Goal: Task Accomplishment & Management: Manage account settings

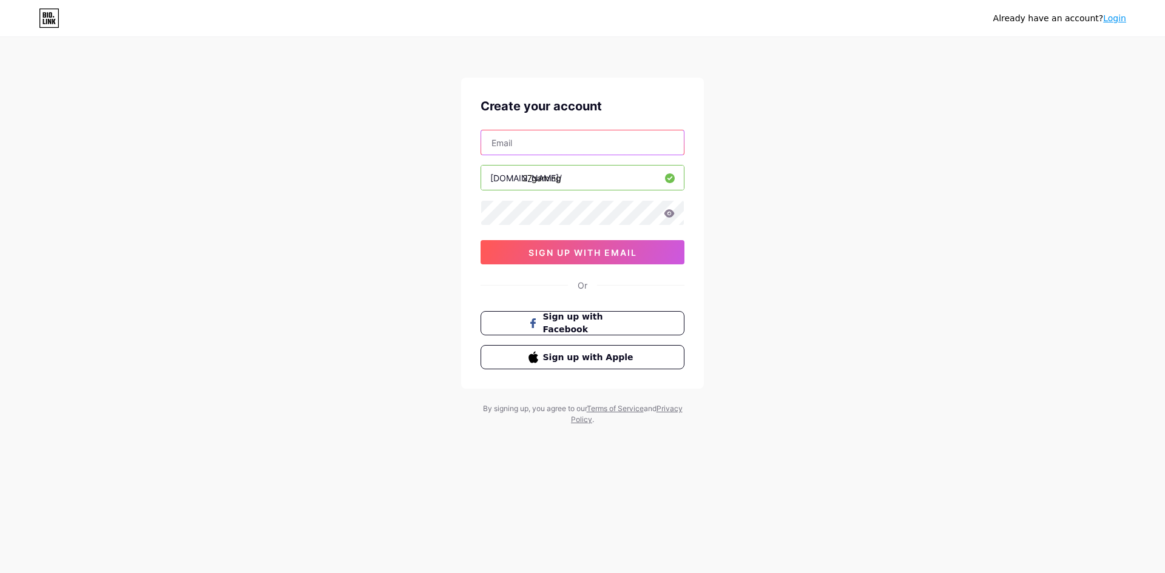
click at [554, 138] on input "text" at bounding box center [582, 142] width 203 height 24
type input "[EMAIL_ADDRESS][DOMAIN_NAME]"
click at [530, 226] on div "[EMAIL_ADDRESS][DOMAIN_NAME] [DOMAIN_NAME]/ 27gaming 0cAFcWeA4aVMZLDpcTJHuNlfwa…" at bounding box center [582, 197] width 204 height 135
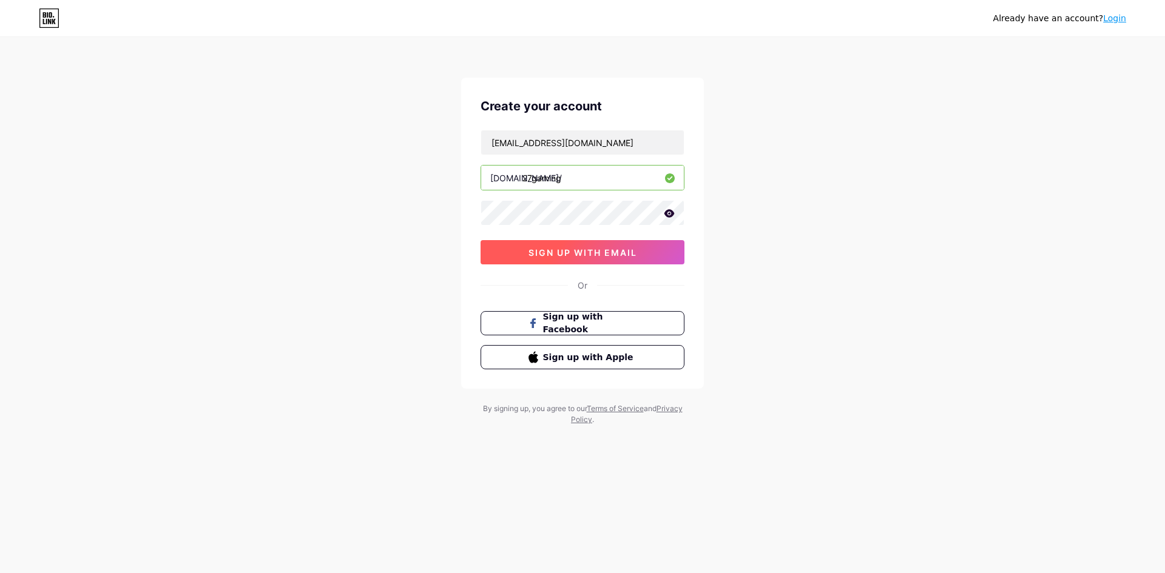
click at [540, 241] on button "sign up with email" at bounding box center [582, 252] width 204 height 24
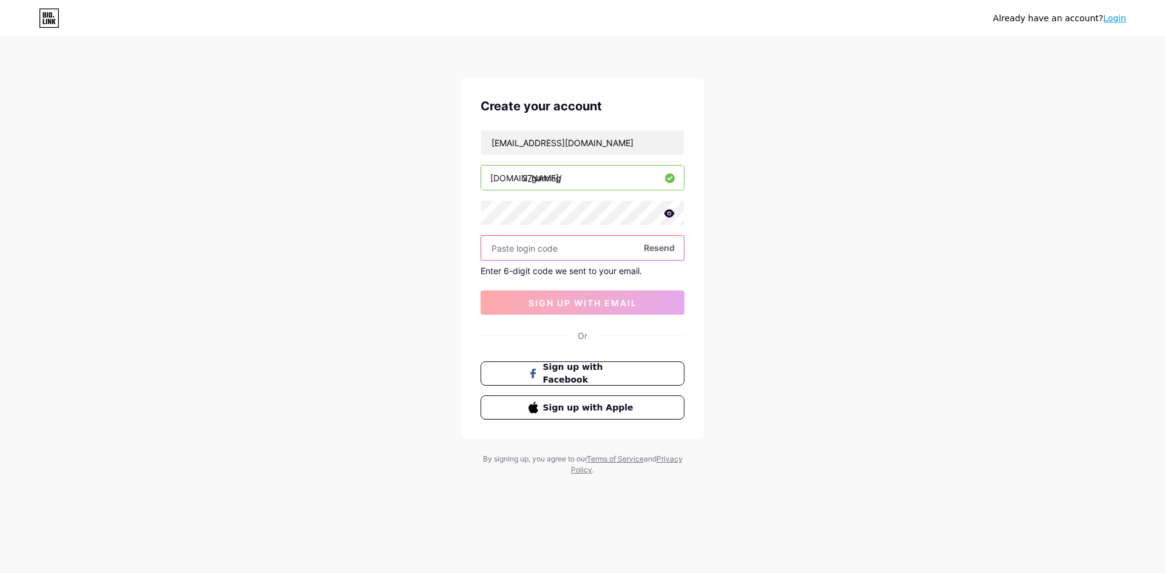
click at [569, 250] on input "text" at bounding box center [582, 248] width 203 height 24
click at [658, 246] on span "Resend" at bounding box center [659, 247] width 31 height 13
click at [583, 373] on span "Sign up with Facebook" at bounding box center [589, 374] width 95 height 26
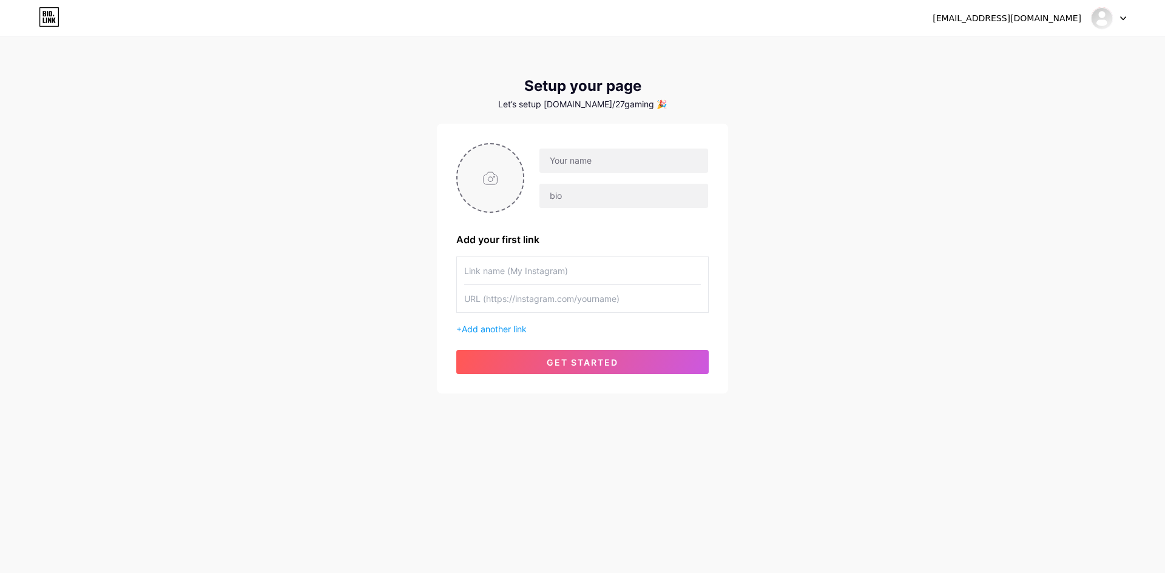
click at [495, 166] on input "file" at bounding box center [490, 177] width 66 height 67
click at [604, 159] on input "text" at bounding box center [623, 161] width 169 height 24
click at [578, 189] on input "text" at bounding box center [623, 196] width 169 height 24
click at [580, 160] on input "text" at bounding box center [623, 161] width 169 height 24
type input "27Gaming"
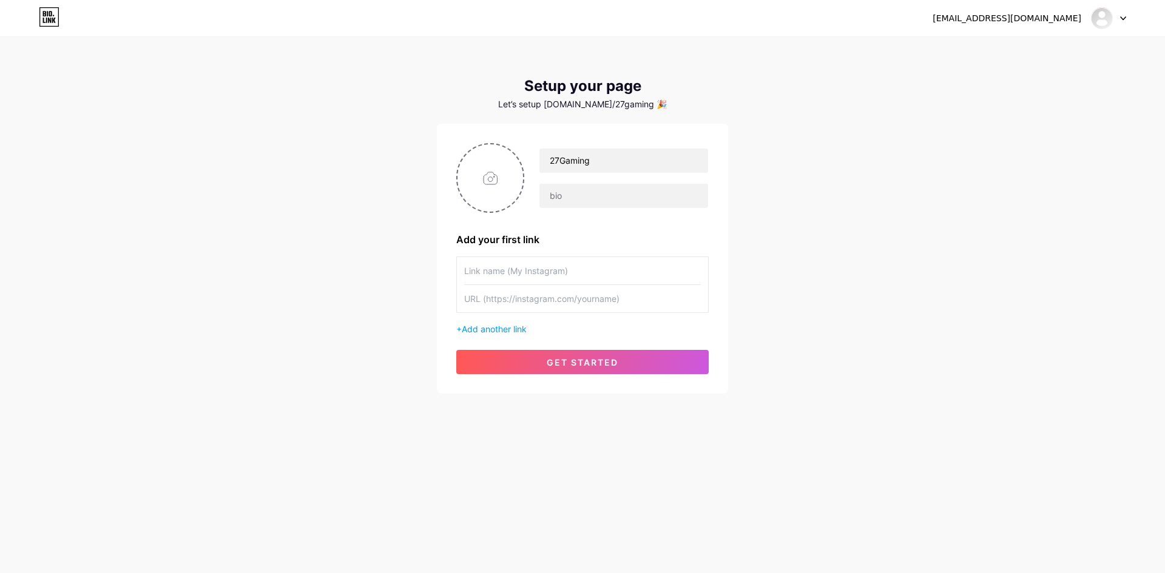
click at [531, 273] on input "text" at bounding box center [582, 270] width 237 height 27
type input "Youtube"
click at [508, 301] on input "text" at bounding box center [582, 298] width 237 height 27
paste input "https://www.youtube.com/@27Gaming-vn"
type input "https://www.youtube.com/@27Gaming-vn"
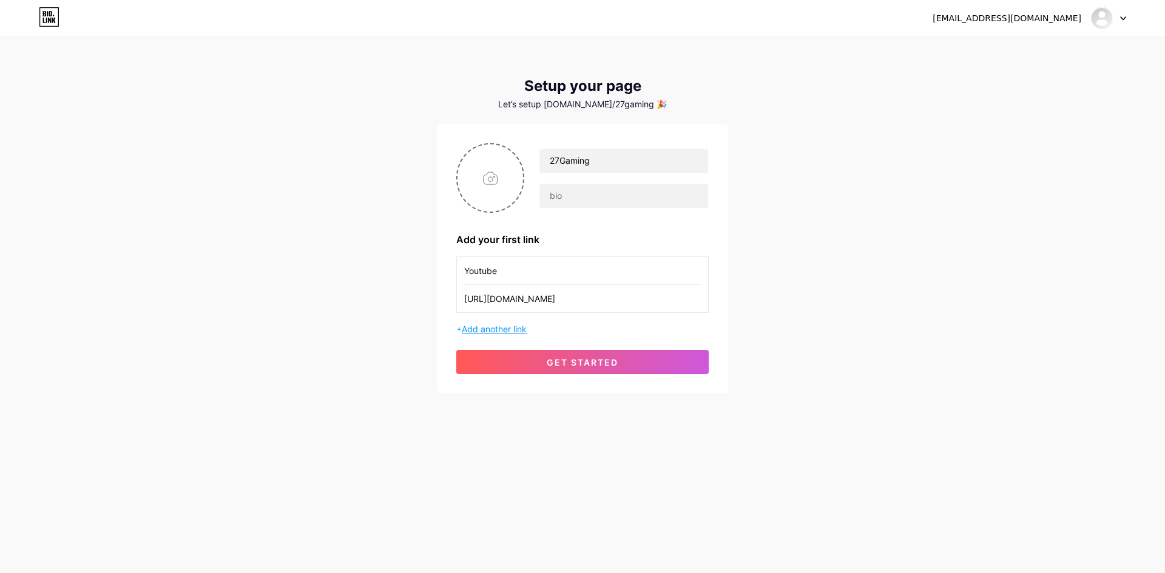
click at [517, 332] on span "Add another link" at bounding box center [494, 329] width 65 height 10
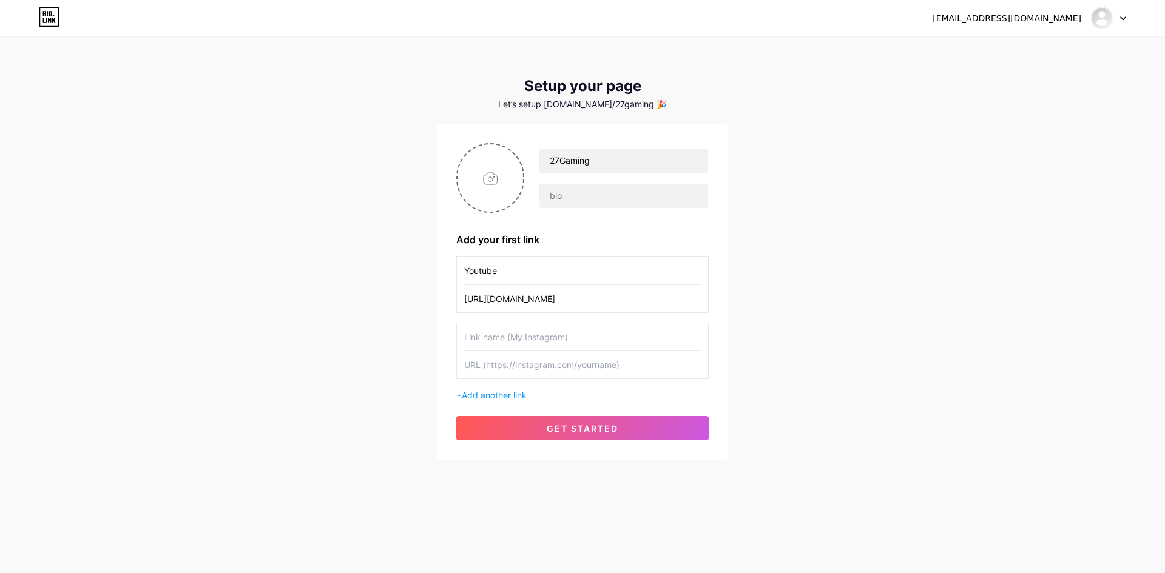
click at [438, 383] on div "27Gaming Add your first link Youtube https://www.youtube.com/@27Gaming-vn + Add…" at bounding box center [582, 292] width 291 height 336
click at [469, 352] on input "text" at bounding box center [582, 364] width 237 height 27
click at [491, 163] on input "file" at bounding box center [490, 177] width 66 height 67
type input "C:\fakepath\logo.png"
click at [592, 196] on input "text" at bounding box center [623, 196] width 169 height 24
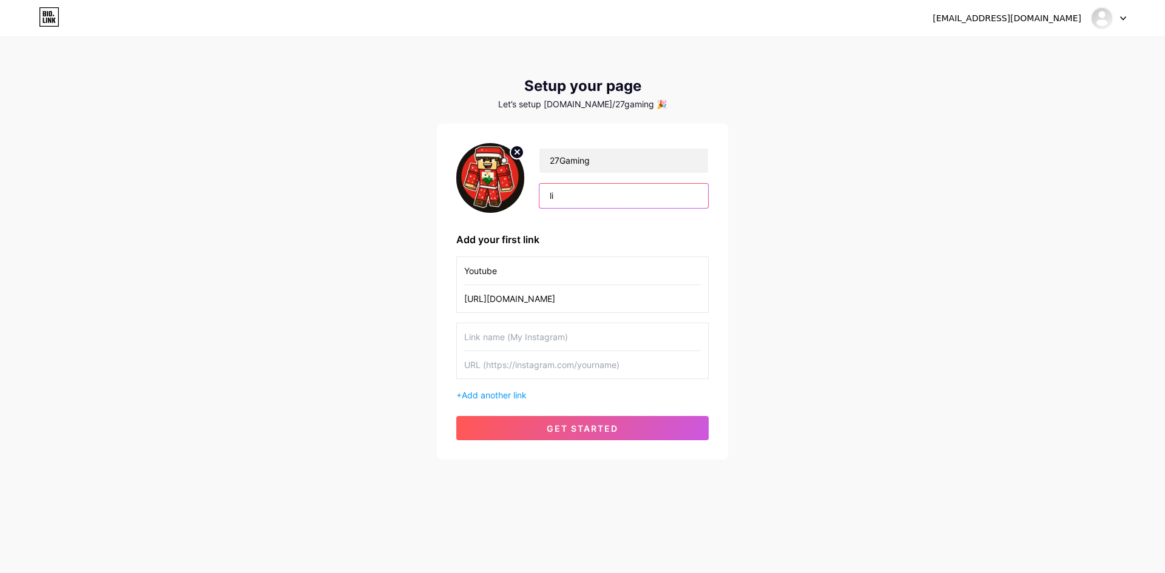
type input "l"
click at [517, 153] on circle at bounding box center [516, 152] width 13 height 13
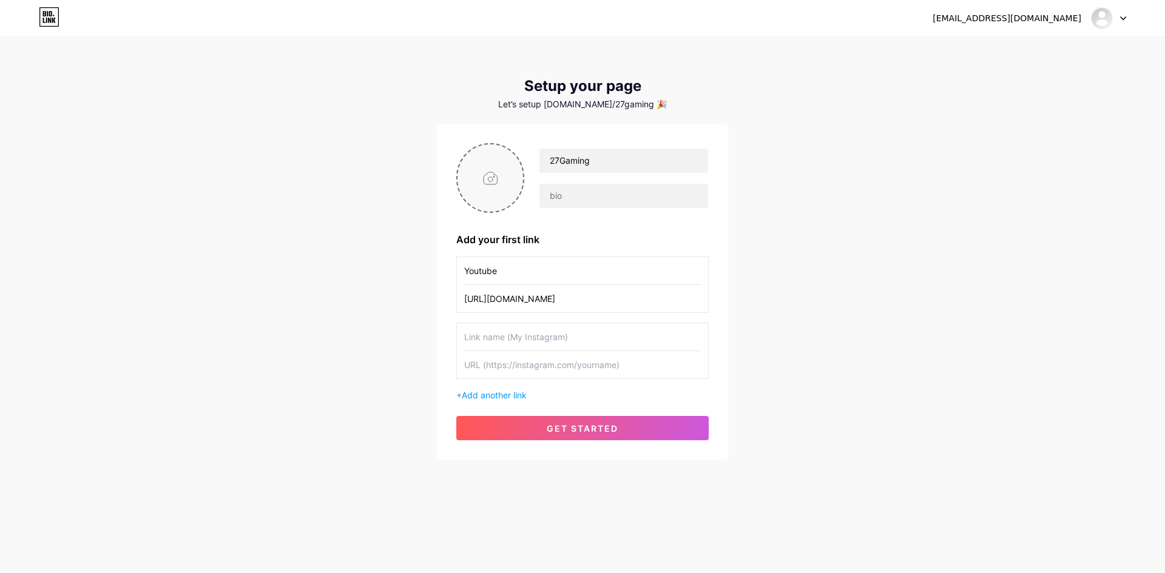
type input "C:\fakepath\Screenshot 2025-08-14 003011.png"
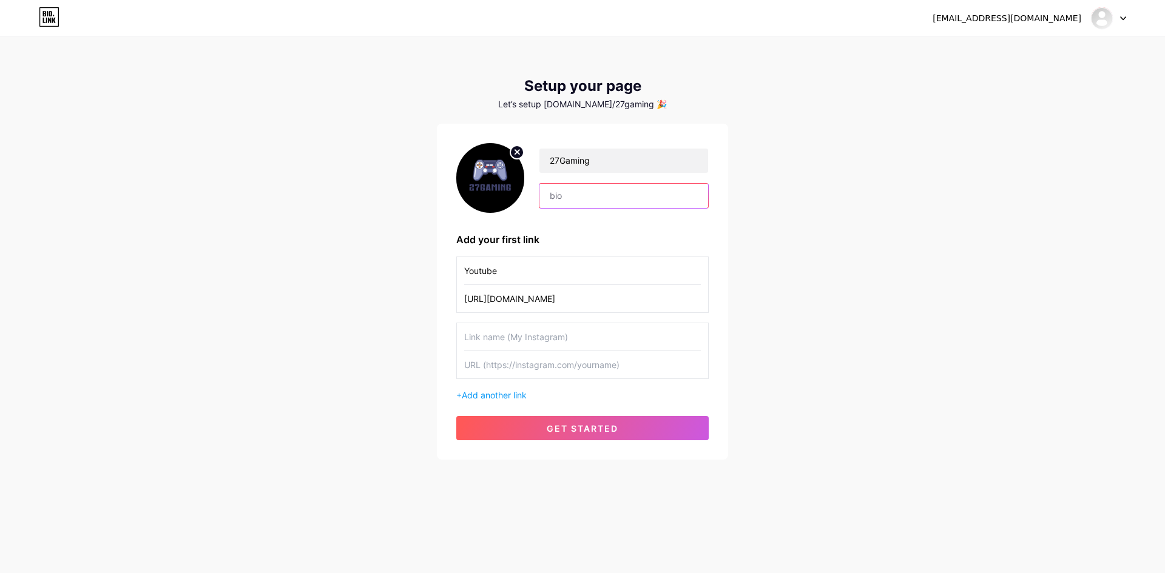
click at [579, 192] on input "text" at bounding box center [623, 196] width 169 height 24
type input "livestream l"
click at [587, 435] on button "get started" at bounding box center [582, 428] width 252 height 24
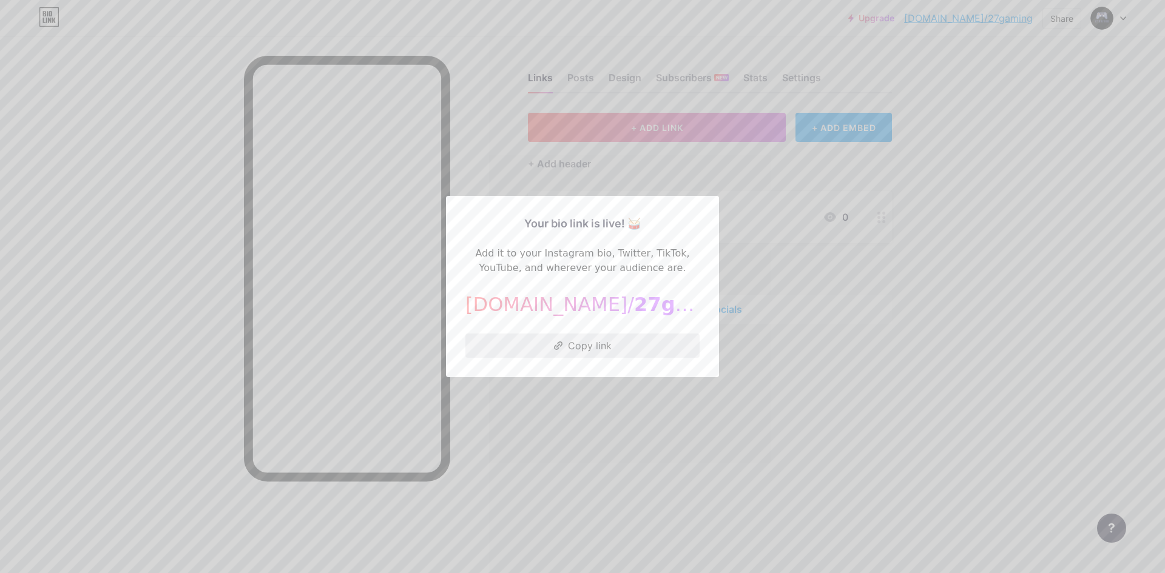
click at [633, 348] on button "Copy link" at bounding box center [582, 346] width 234 height 24
click at [664, 435] on div at bounding box center [582, 286] width 1165 height 573
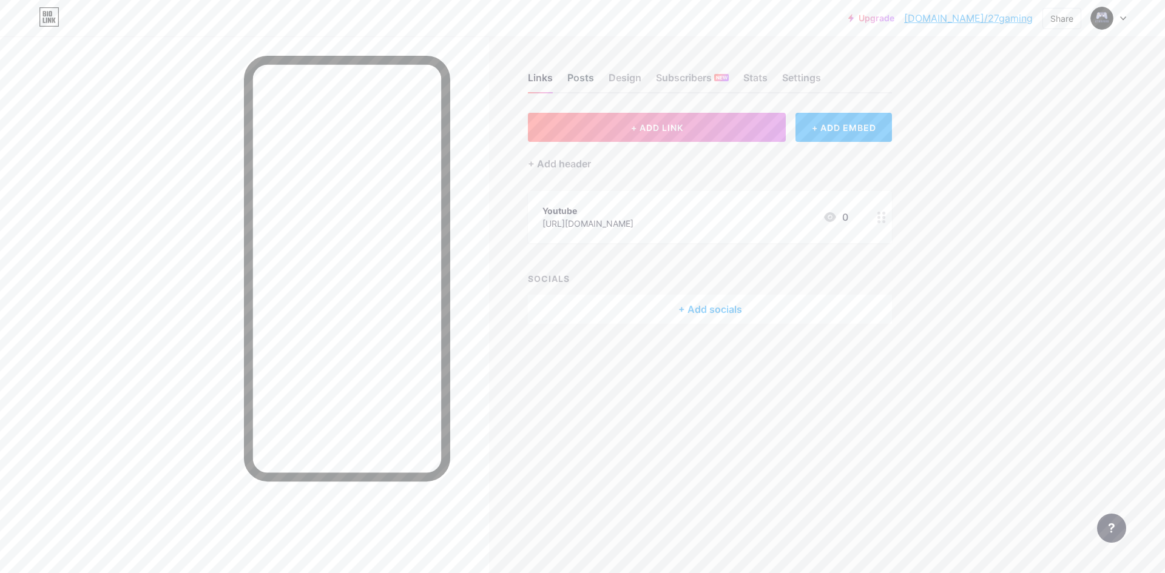
click at [592, 75] on div "Posts" at bounding box center [580, 81] width 27 height 22
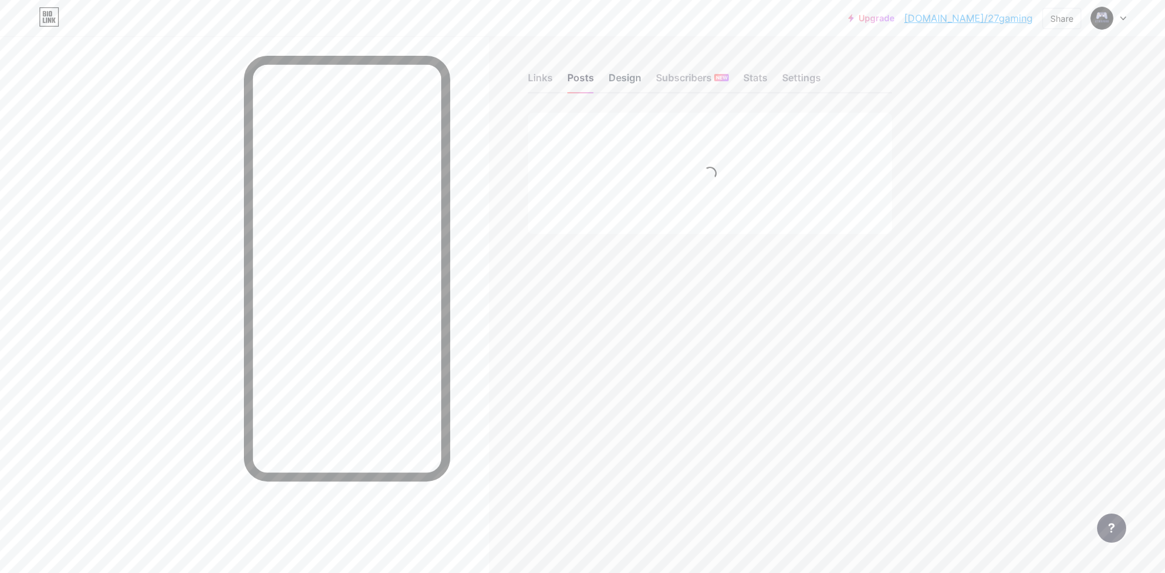
click at [625, 81] on div "Design" at bounding box center [624, 81] width 33 height 22
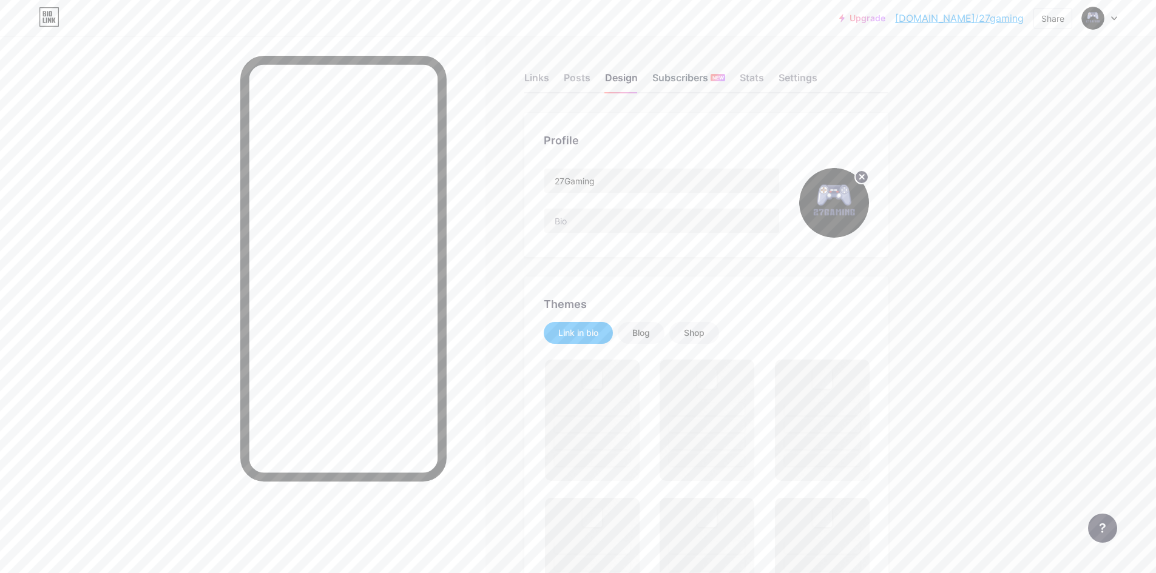
click at [692, 79] on div "Subscribers NEW" at bounding box center [688, 81] width 73 height 22
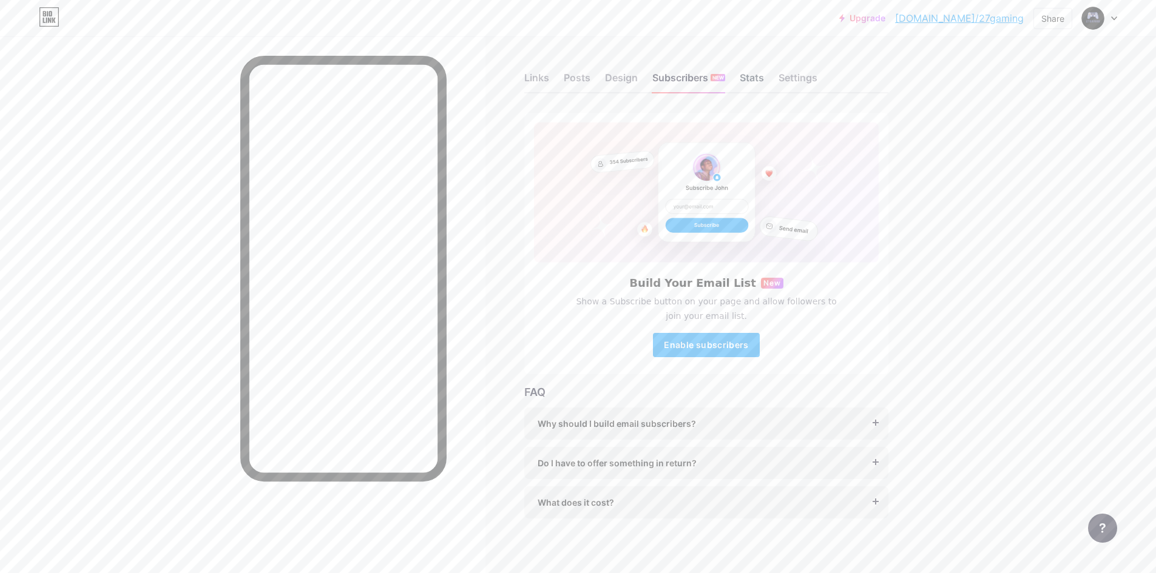
click at [747, 73] on div "Stats" at bounding box center [752, 81] width 24 height 22
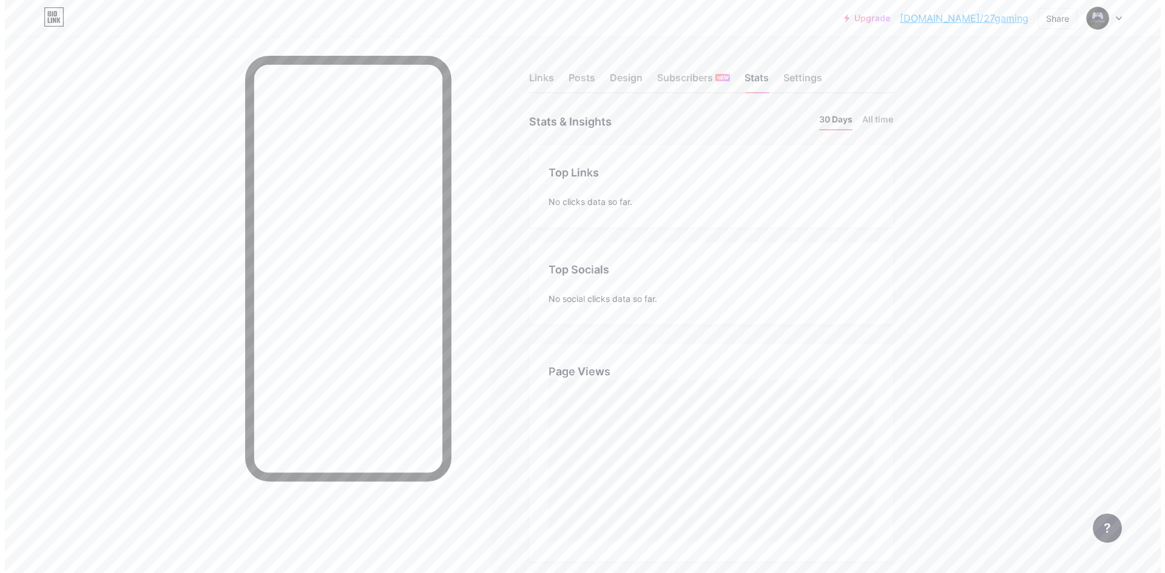
scroll to position [573, 1156]
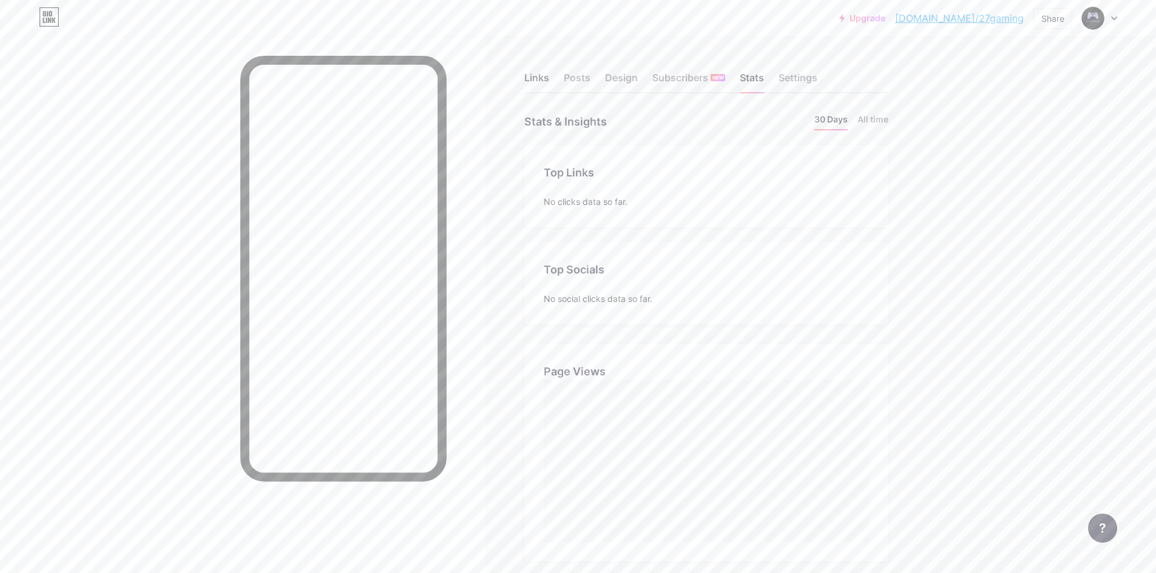
click at [544, 85] on div "Links" at bounding box center [536, 81] width 25 height 22
